Goal: Information Seeking & Learning: Get advice/opinions

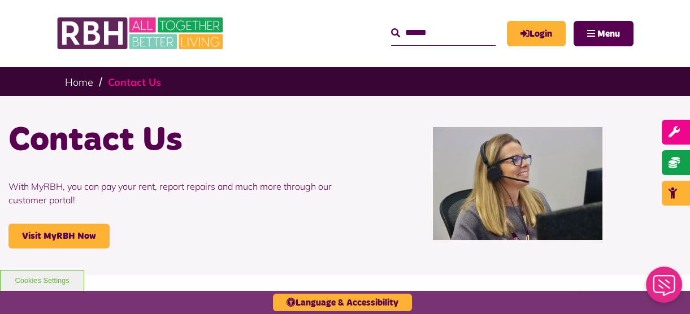
click at [125, 85] on link "Contact Us" at bounding box center [134, 82] width 53 height 13
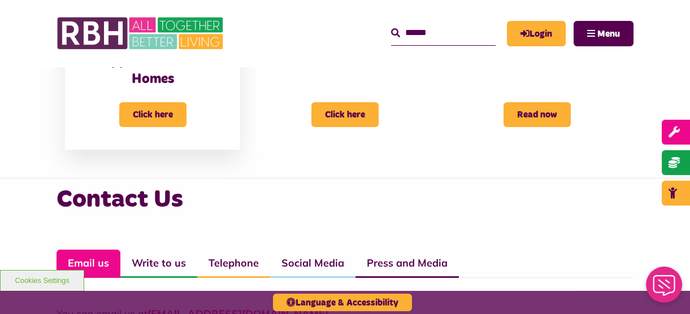
scroll to position [514, 0]
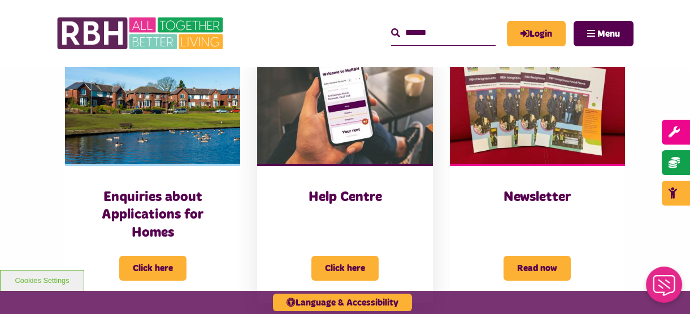
click at [334, 132] on img at bounding box center [344, 109] width 175 height 110
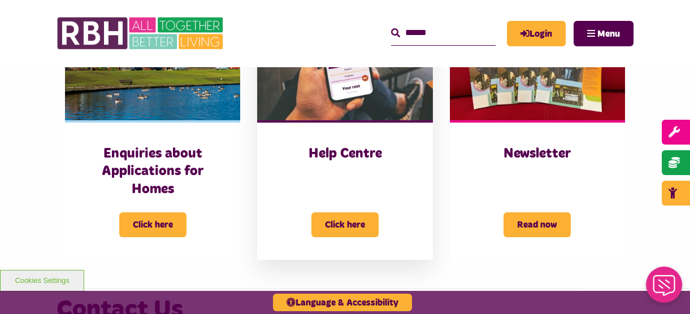
scroll to position [655, 0]
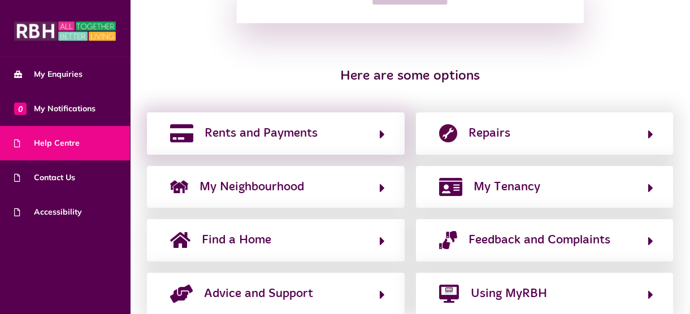
scroll to position [239, 0]
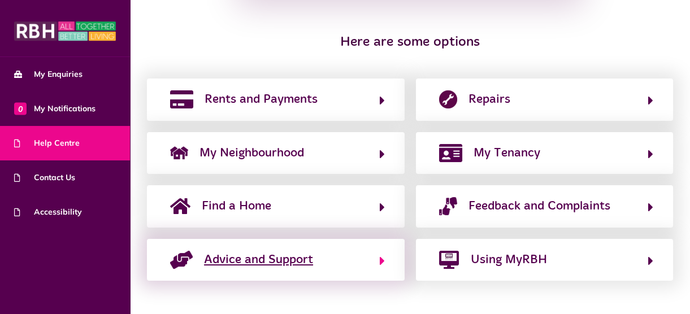
click at [290, 265] on span "Advice and Support" at bounding box center [258, 260] width 109 height 18
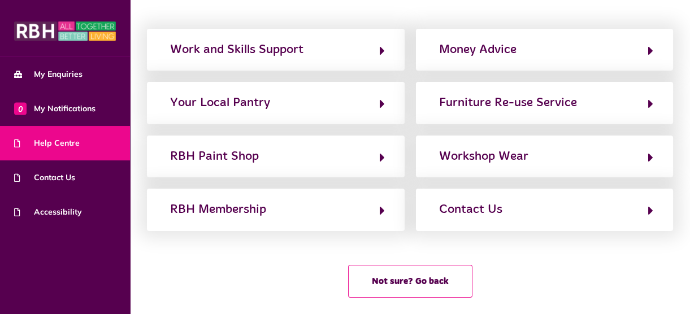
scroll to position [100, 0]
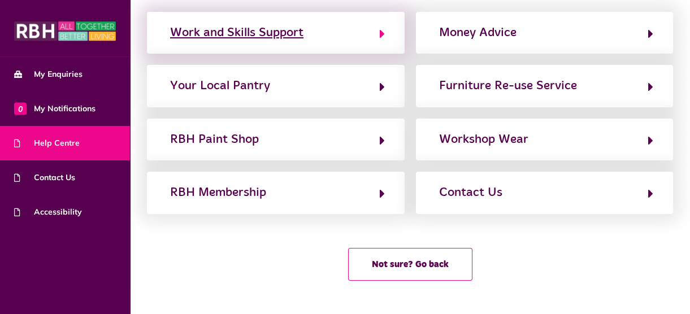
click at [384, 32] on icon "button" at bounding box center [382, 34] width 5 height 14
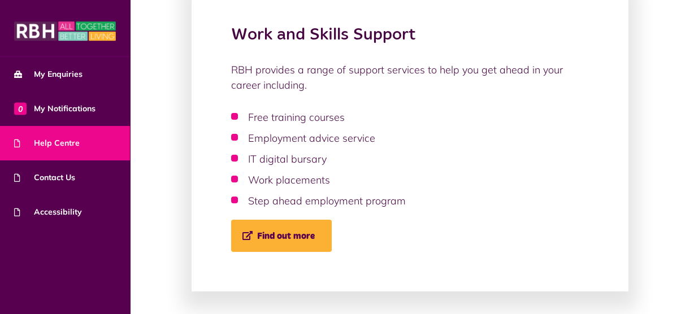
scroll to position [0, 0]
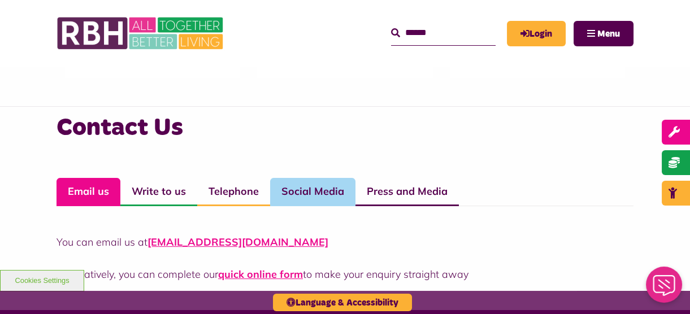
scroll to position [822, 0]
